Goal: Navigation & Orientation: Go to known website

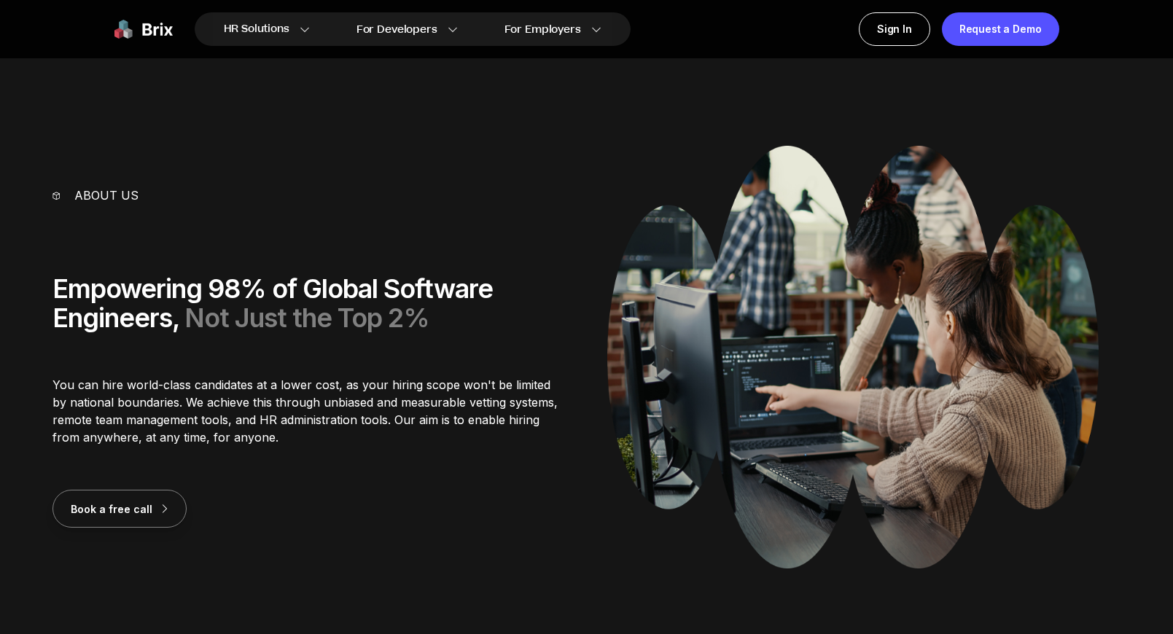
click at [131, 29] on img at bounding box center [143, 29] width 58 height 34
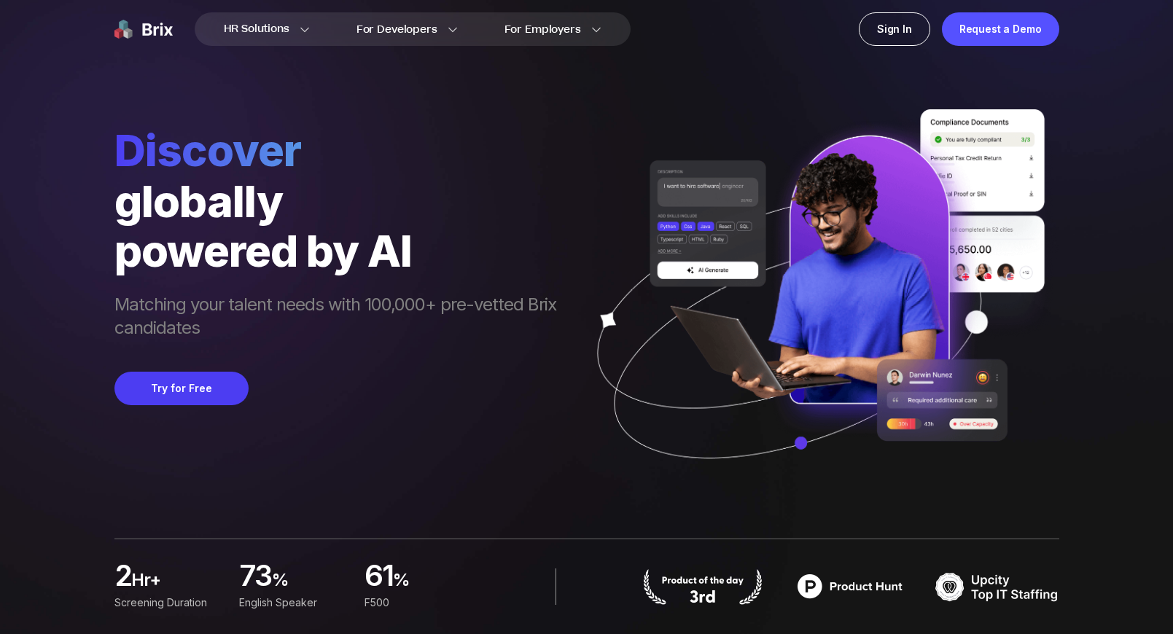
click at [128, 31] on img at bounding box center [143, 29] width 58 height 34
